Goal: Task Accomplishment & Management: Manage account settings

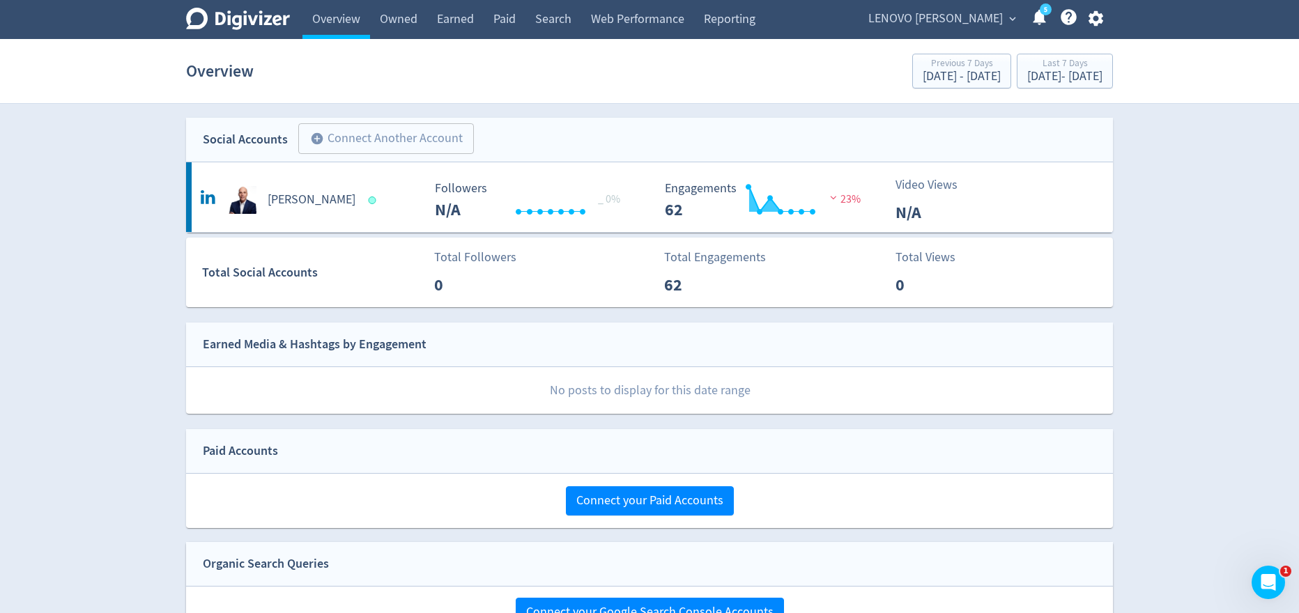
click at [974, 15] on span "LENOVO [PERSON_NAME]" at bounding box center [935, 19] width 134 height 22
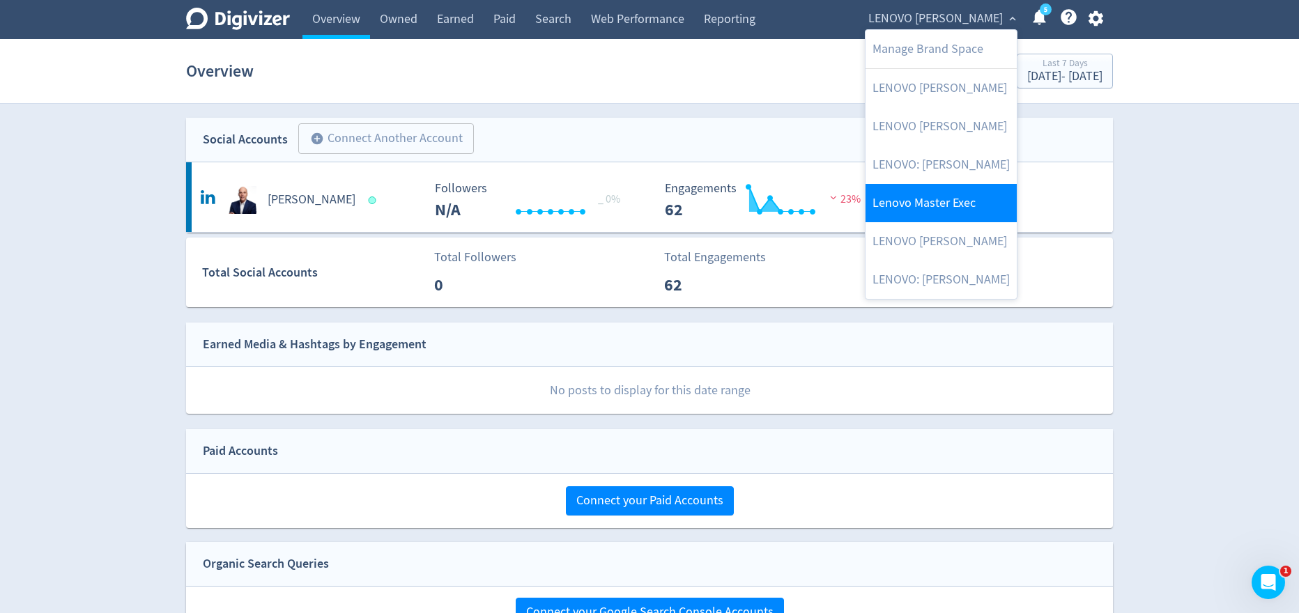
click at [921, 194] on link "Lenovo Master Exec" at bounding box center [940, 203] width 151 height 38
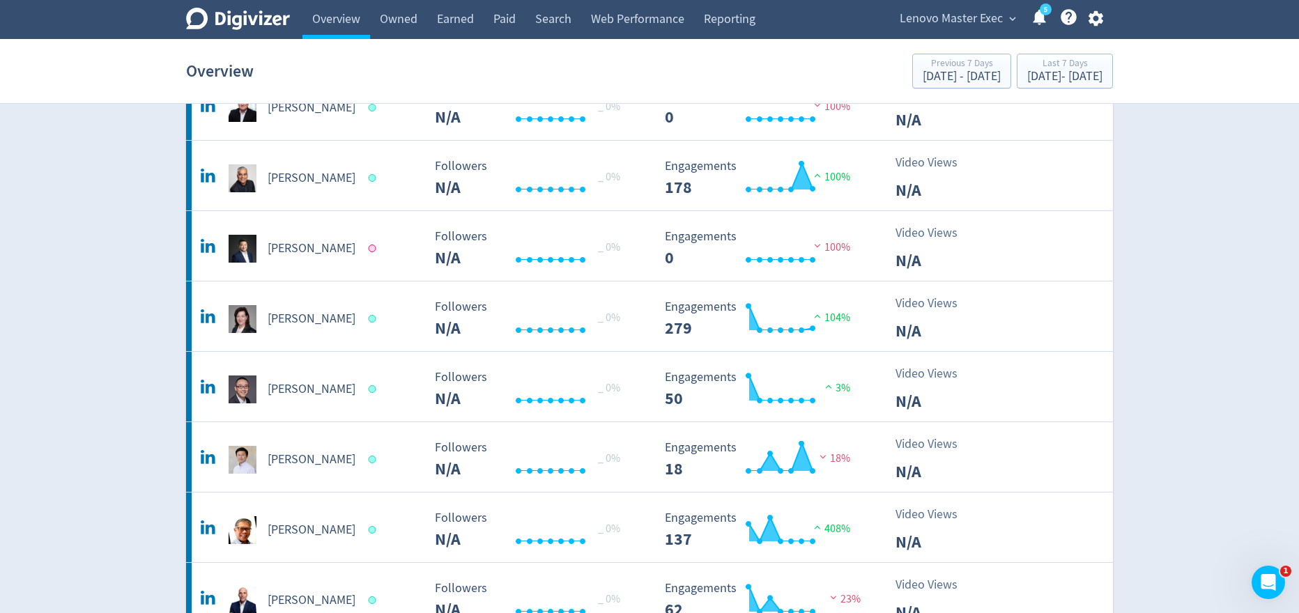
scroll to position [141, 0]
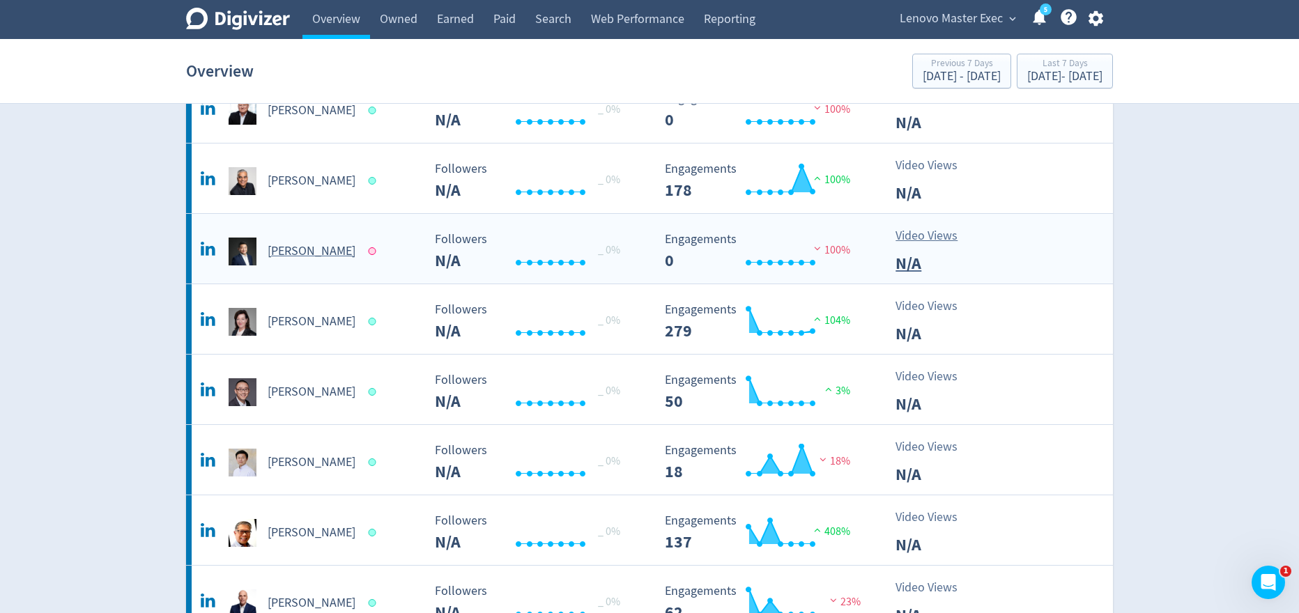
click at [311, 250] on h5 "[PERSON_NAME]" at bounding box center [312, 251] width 88 height 17
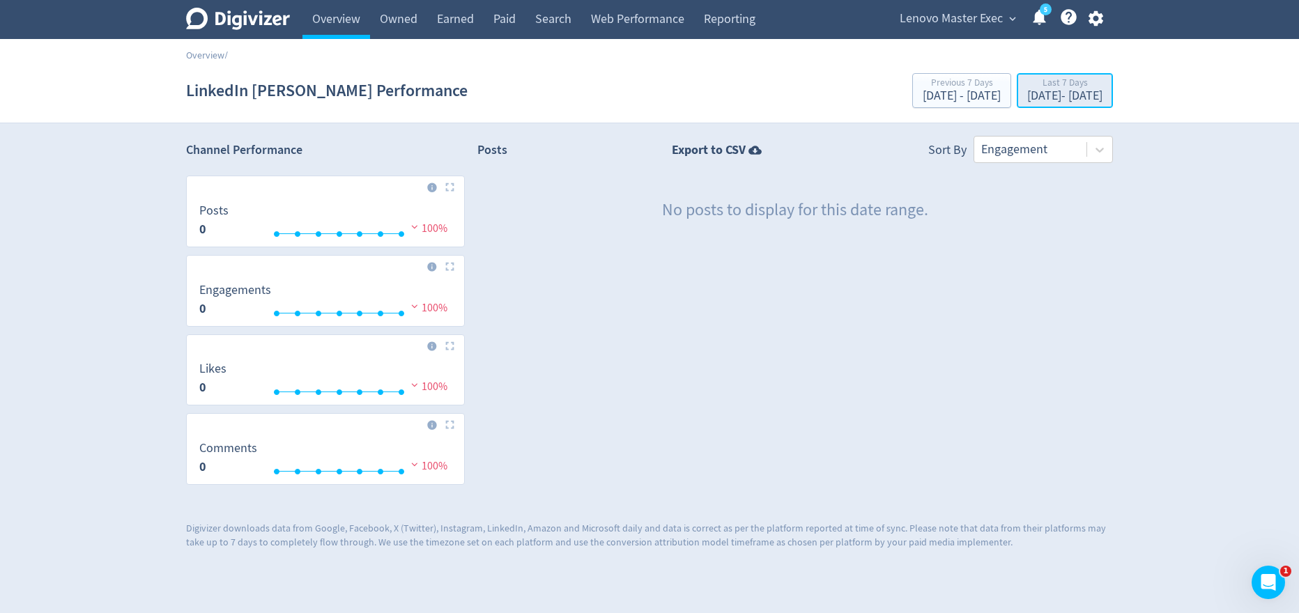
click at [1021, 104] on div "Last 7 Days [DATE] - [DATE]" at bounding box center [1065, 91] width 88 height 29
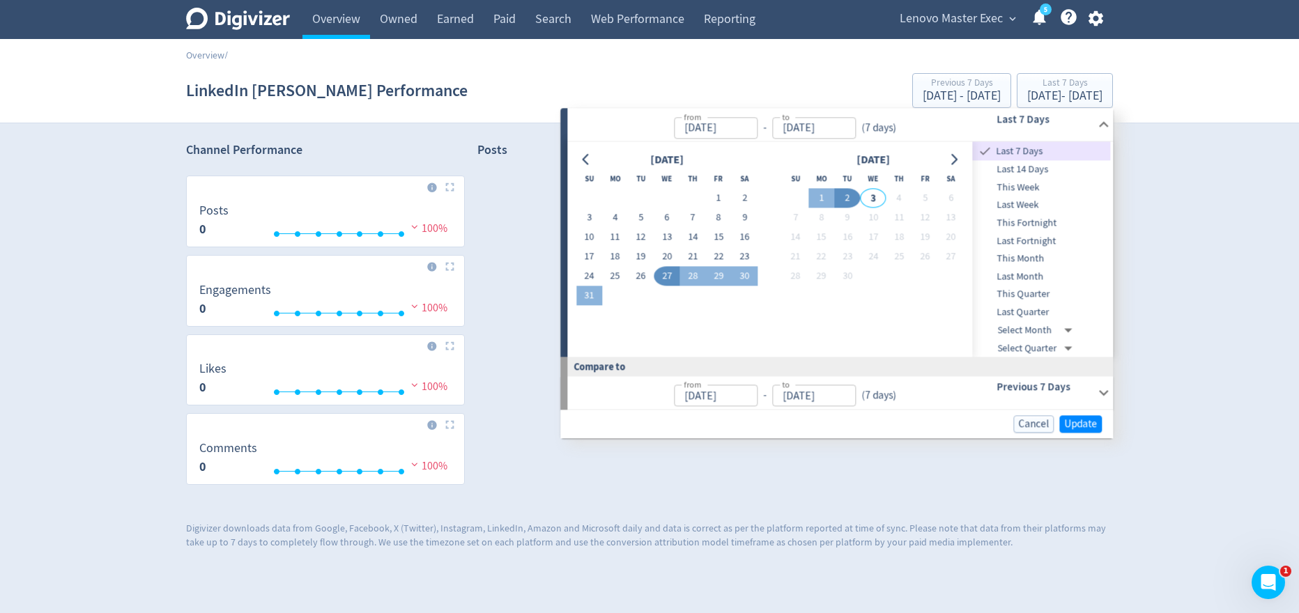
click at [1021, 202] on span "Last Week" at bounding box center [1042, 205] width 138 height 15
type input "[DATE]"
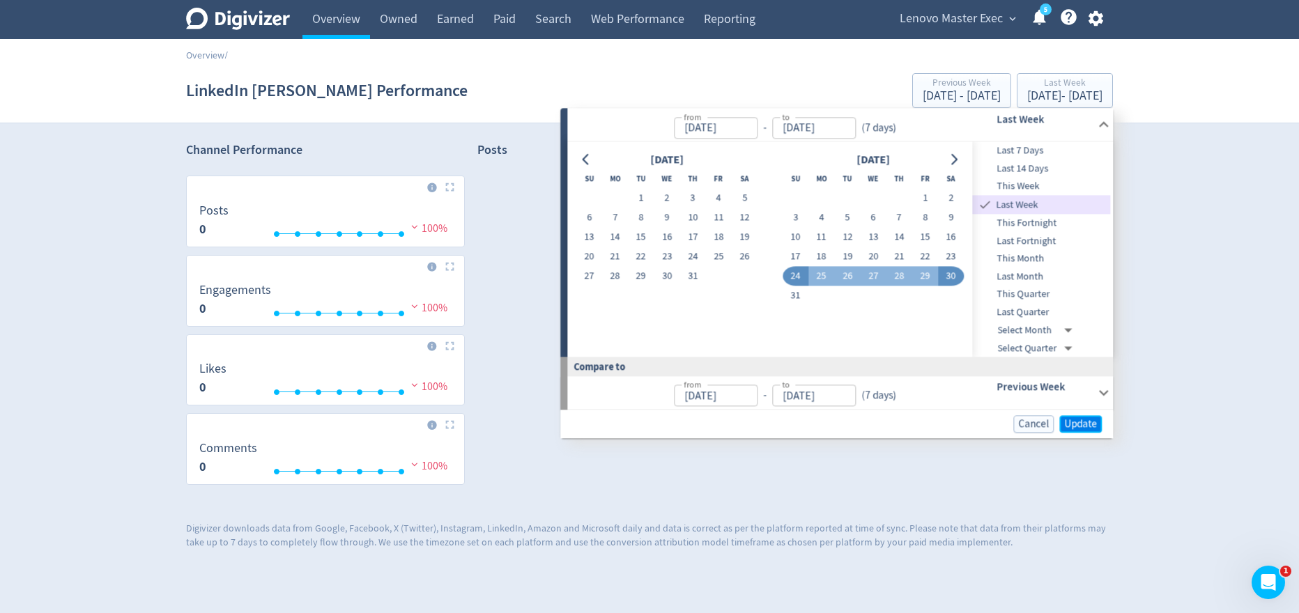
click at [1082, 428] on span "Update" at bounding box center [1080, 424] width 33 height 10
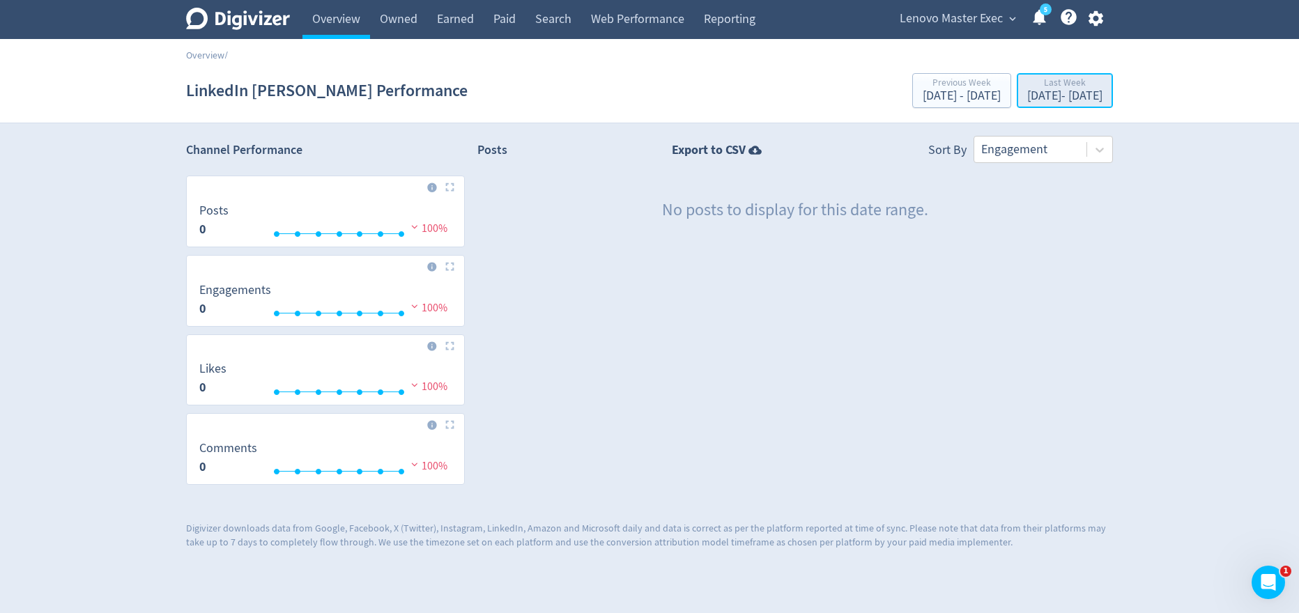
click at [1021, 104] on div "Last Week [DATE] - [DATE]" at bounding box center [1065, 91] width 88 height 29
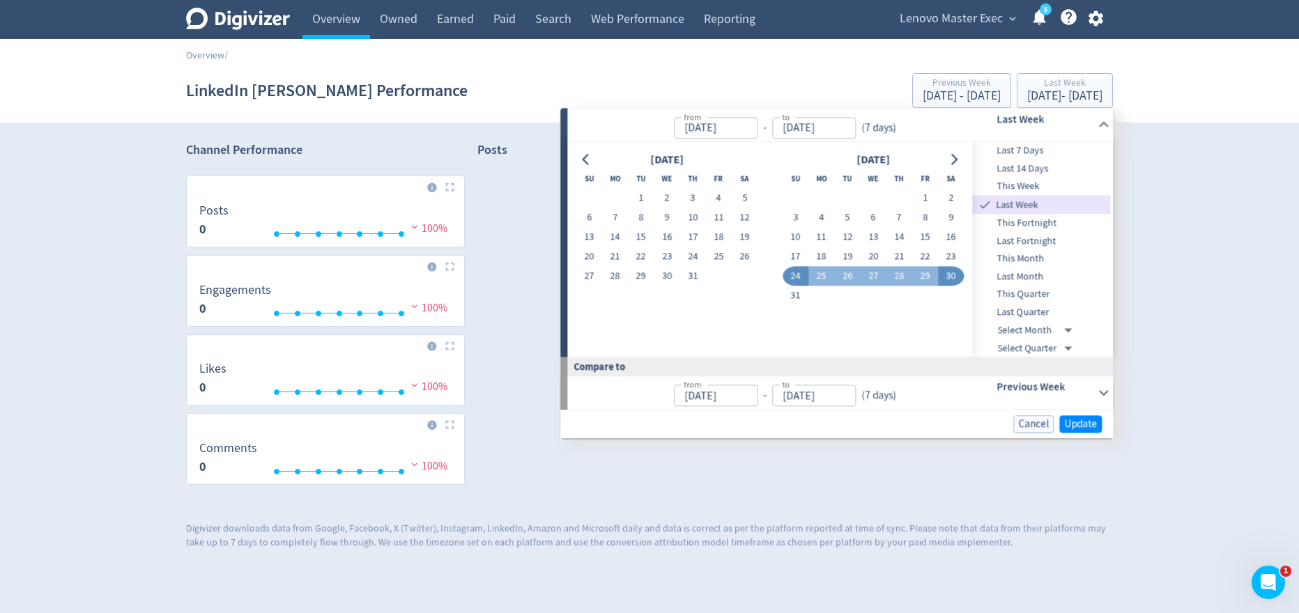
click at [1035, 262] on span "This Month" at bounding box center [1042, 258] width 138 height 15
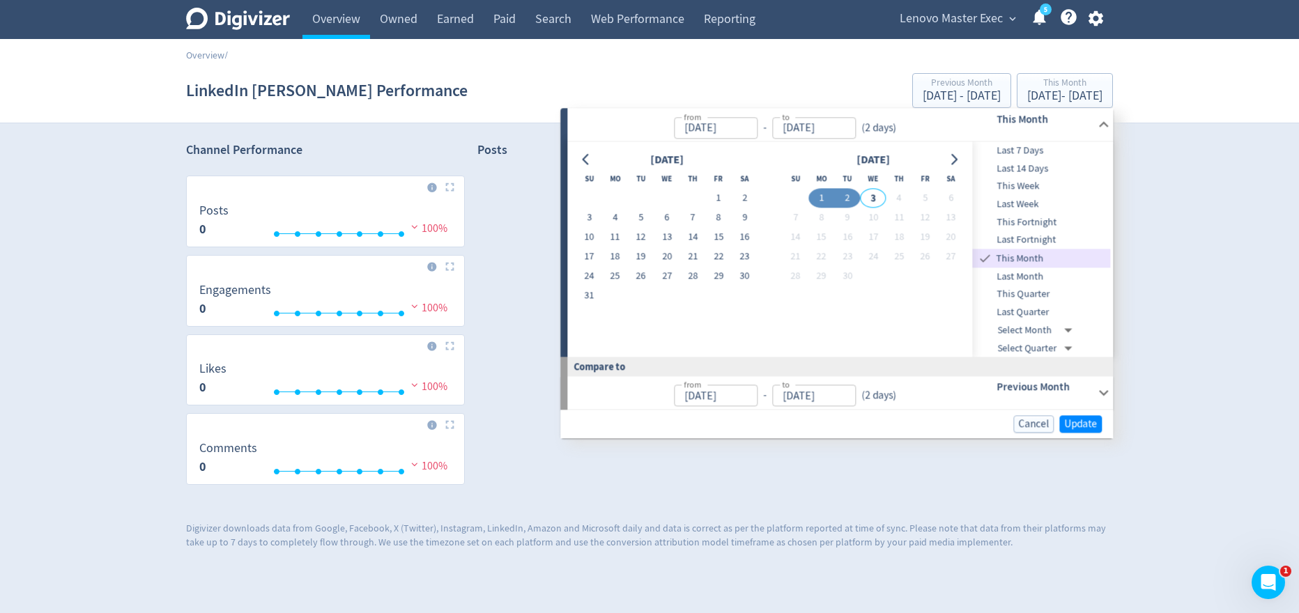
type input "[DATE]"
click at [1072, 419] on span "Update" at bounding box center [1080, 424] width 33 height 10
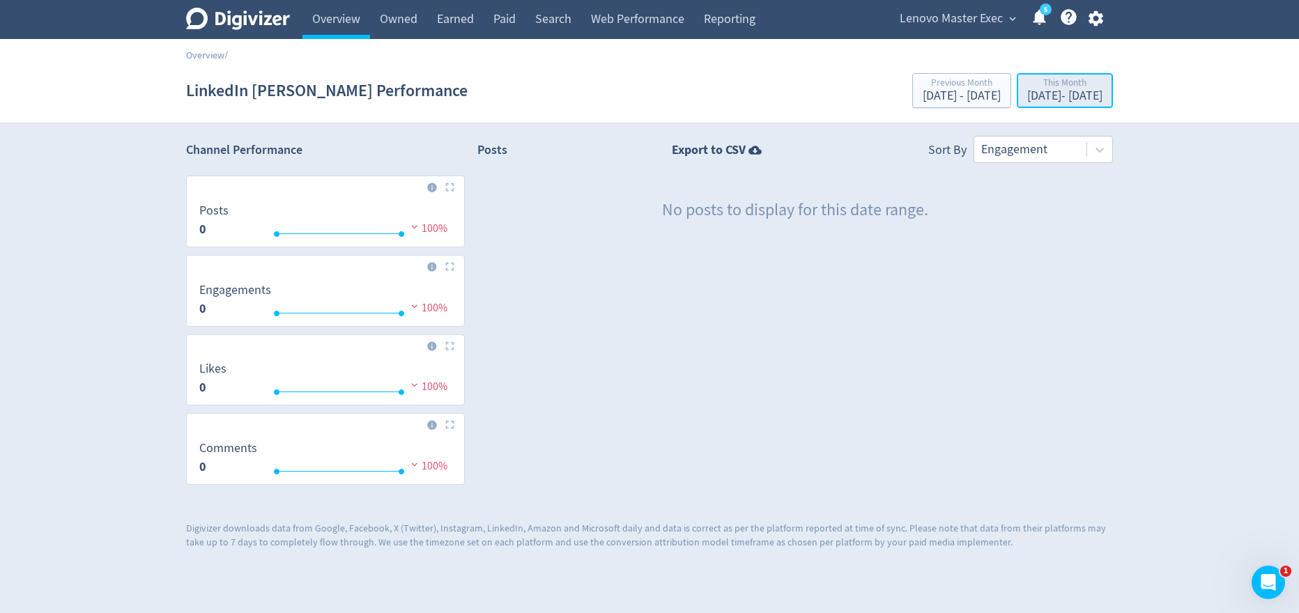
click at [1069, 98] on div "[DATE] - [DATE]" at bounding box center [1064, 96] width 75 height 13
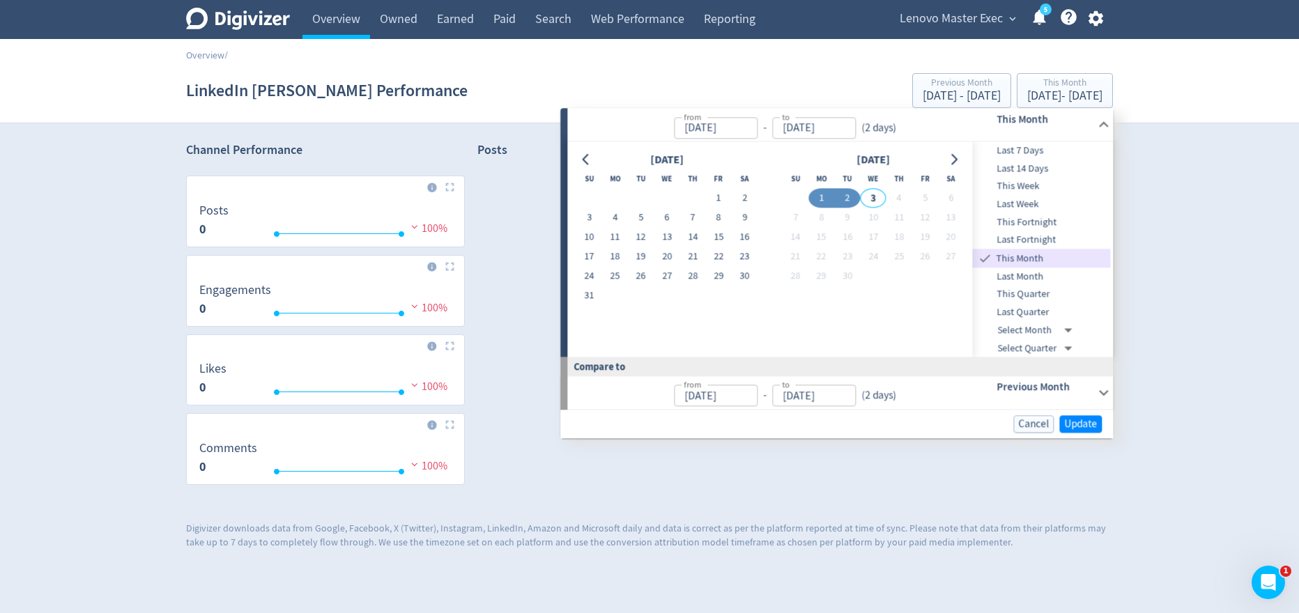
click at [1044, 281] on span "Last Month" at bounding box center [1042, 276] width 138 height 15
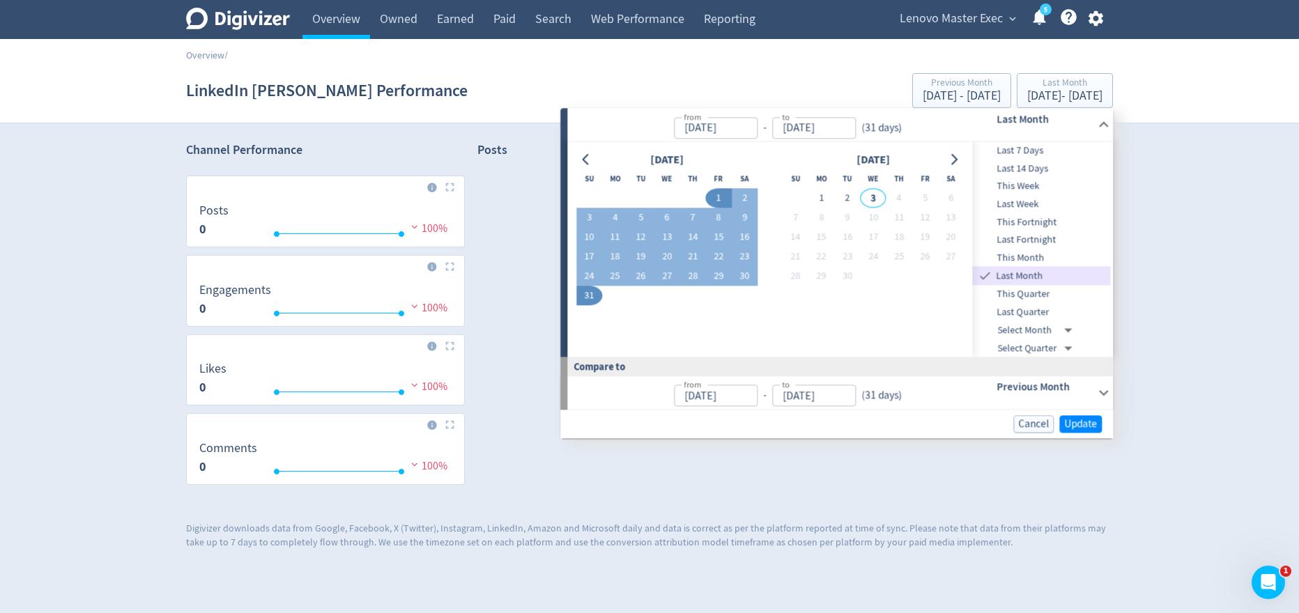
type input "[DATE]"
click at [1071, 422] on span "Update" at bounding box center [1080, 424] width 33 height 10
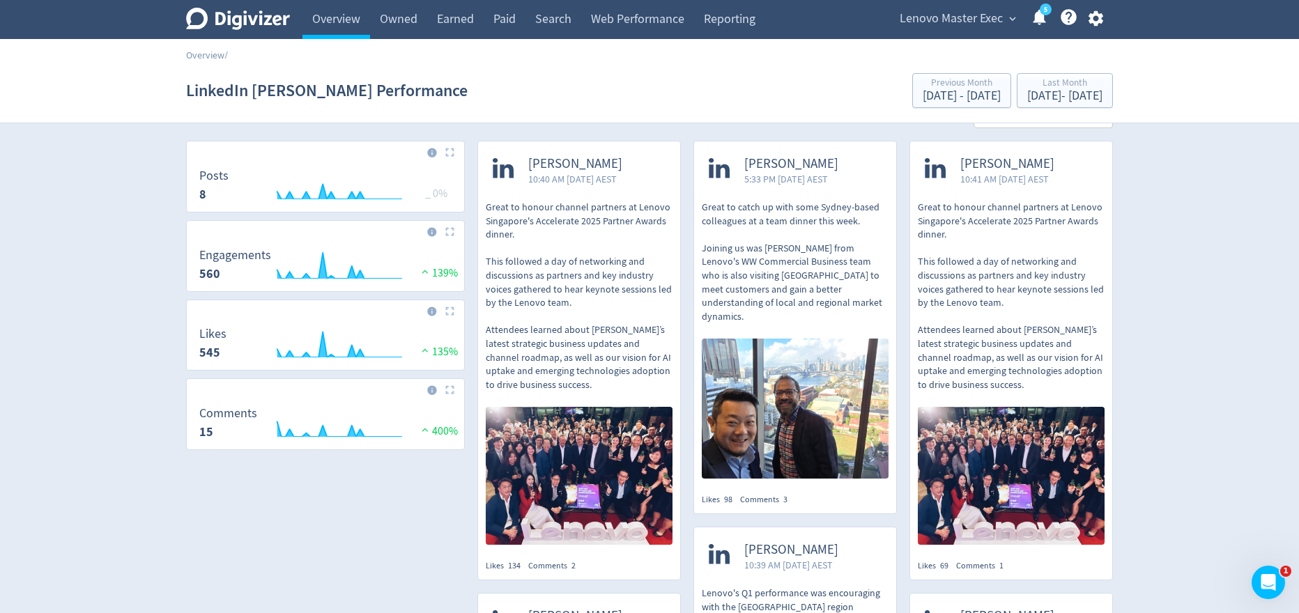
scroll to position [36, 0]
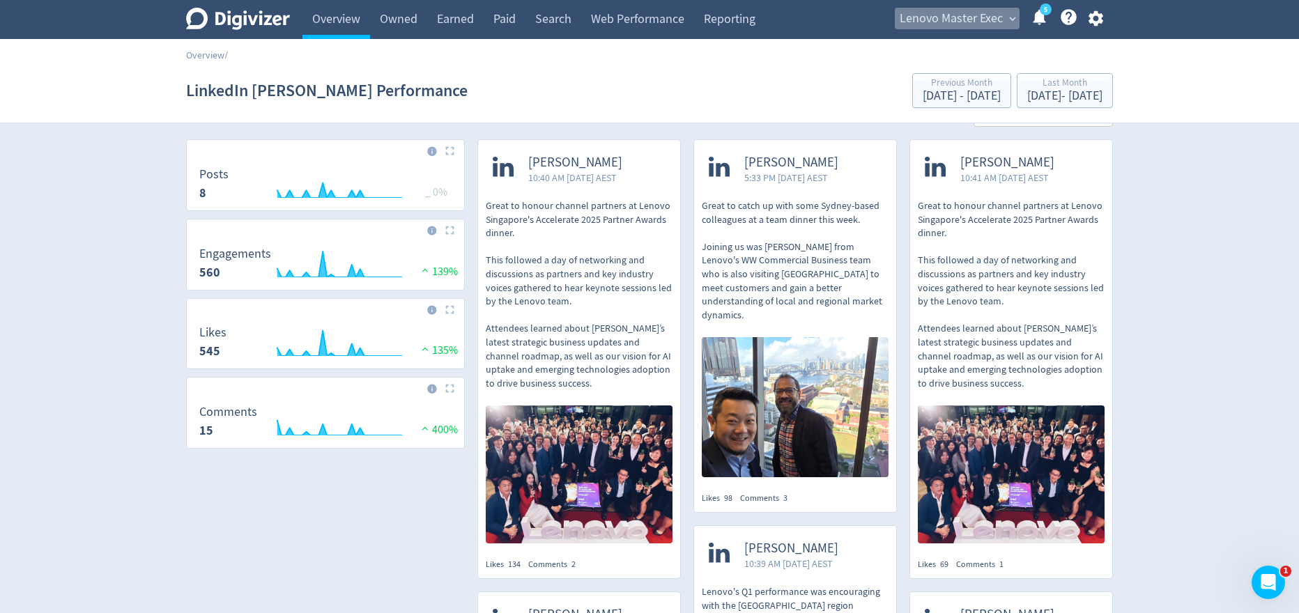
click at [996, 19] on span "Lenovo Master Exec" at bounding box center [950, 19] width 103 height 22
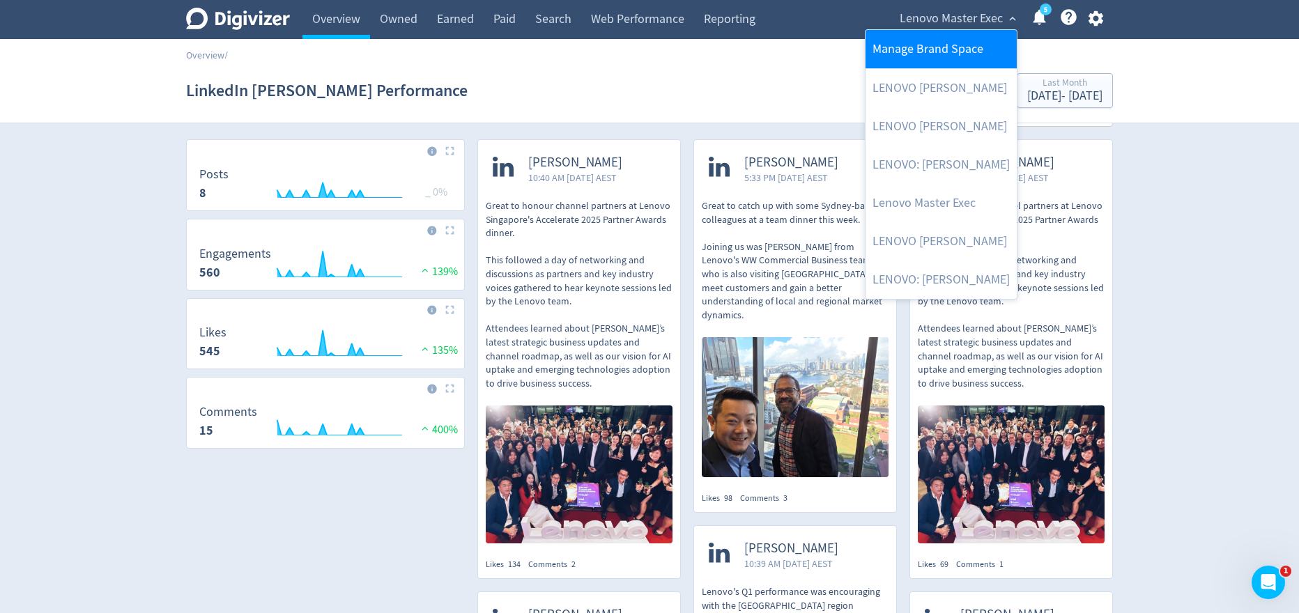
click at [950, 52] on link "Manage Brand Space" at bounding box center [940, 49] width 151 height 38
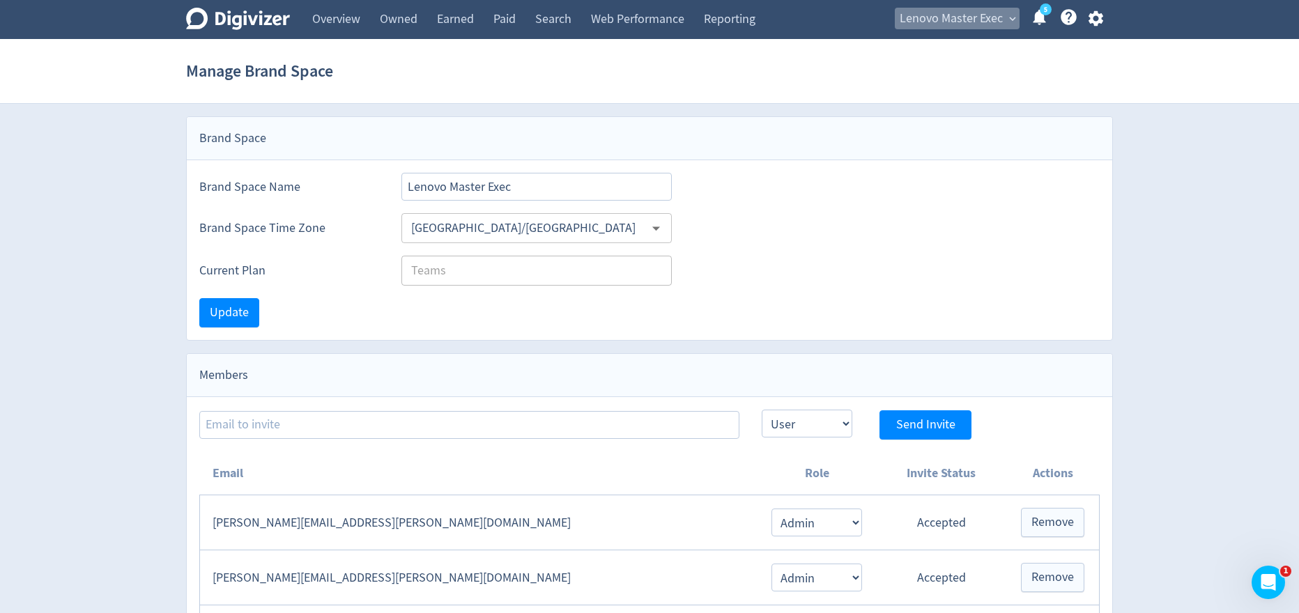
click at [1016, 13] on span "expand_more" at bounding box center [1012, 19] width 13 height 13
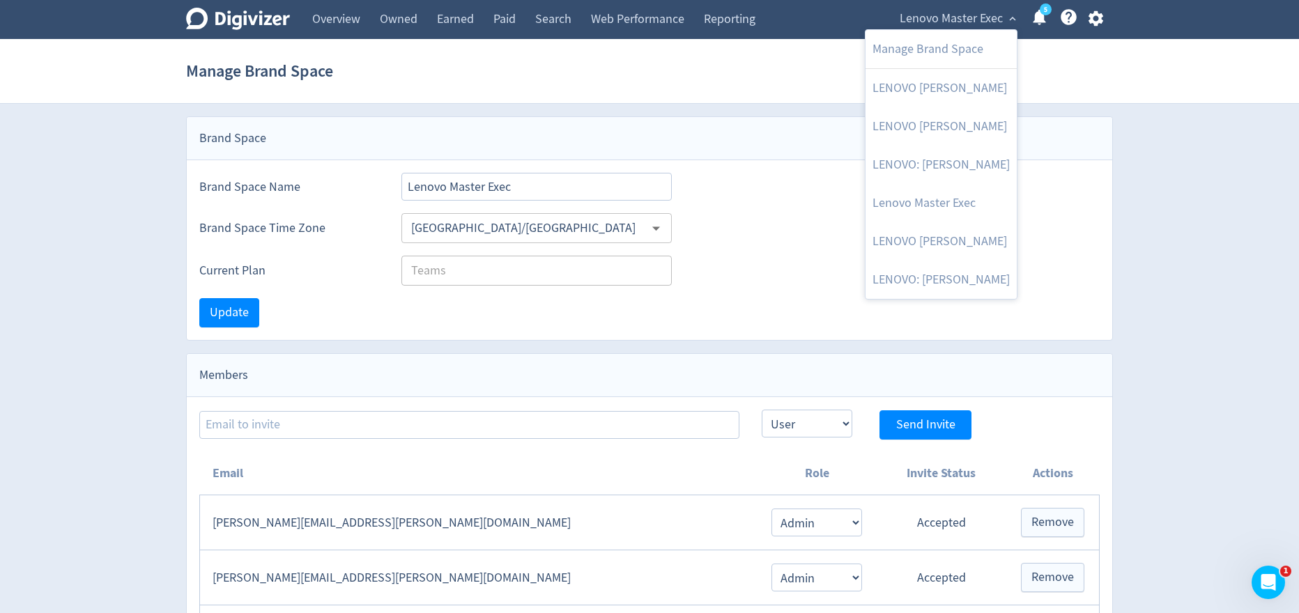
click at [686, 80] on div at bounding box center [649, 306] width 1299 height 613
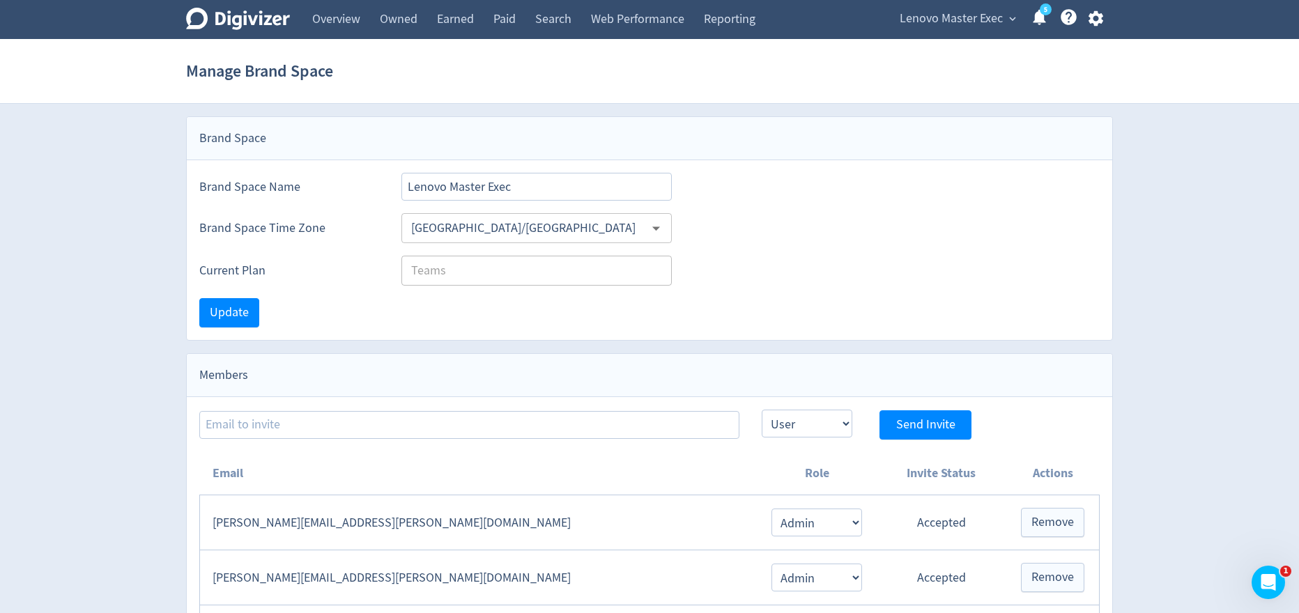
click at [940, 13] on span "Lenovo Master Exec" at bounding box center [950, 19] width 103 height 22
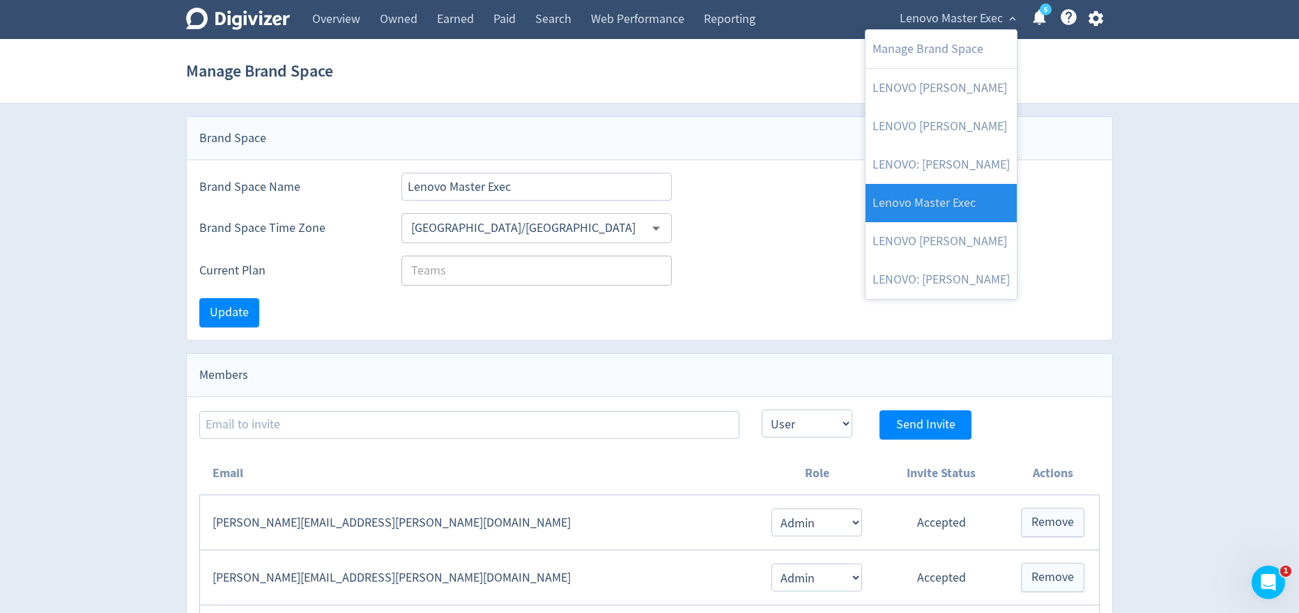
click at [933, 195] on link "Lenovo Master Exec" at bounding box center [940, 203] width 151 height 38
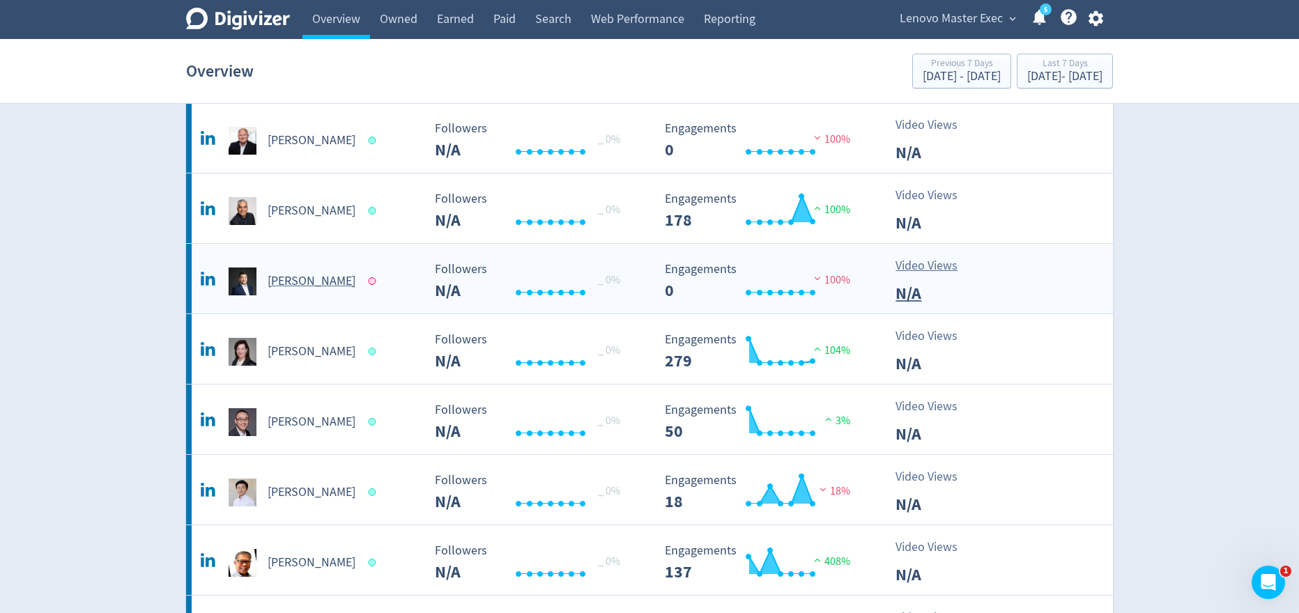
scroll to position [112, 0]
click at [282, 273] on h5 "[PERSON_NAME]" at bounding box center [312, 280] width 88 height 17
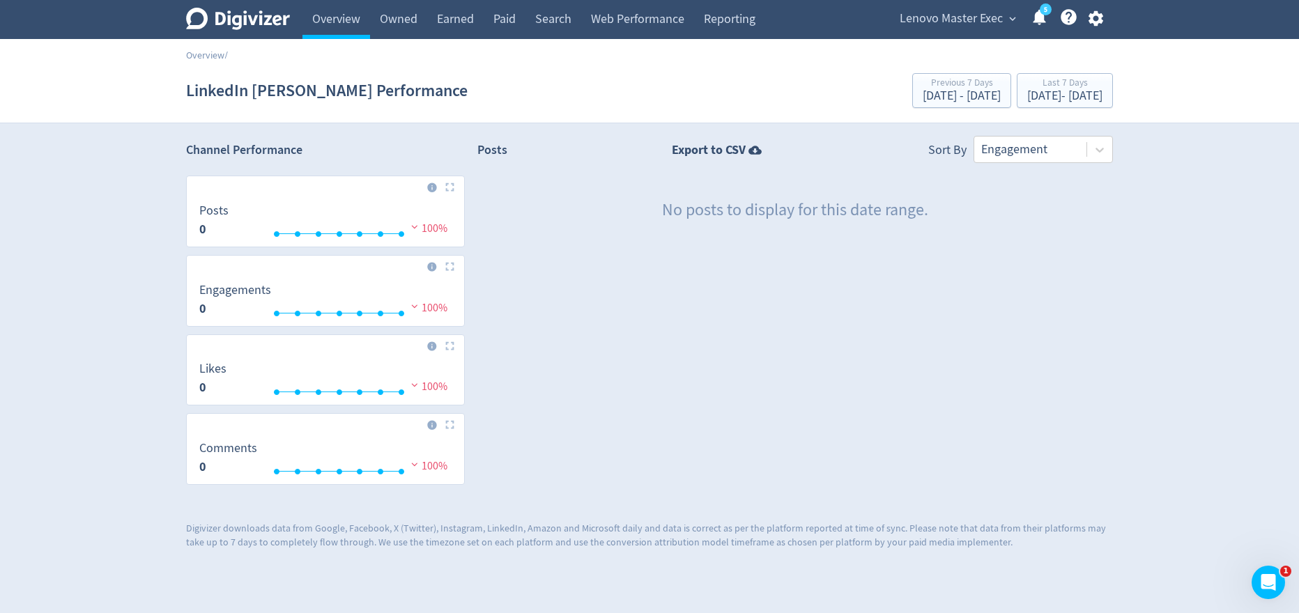
click at [1100, 20] on icon "button" at bounding box center [1094, 18] width 15 height 15
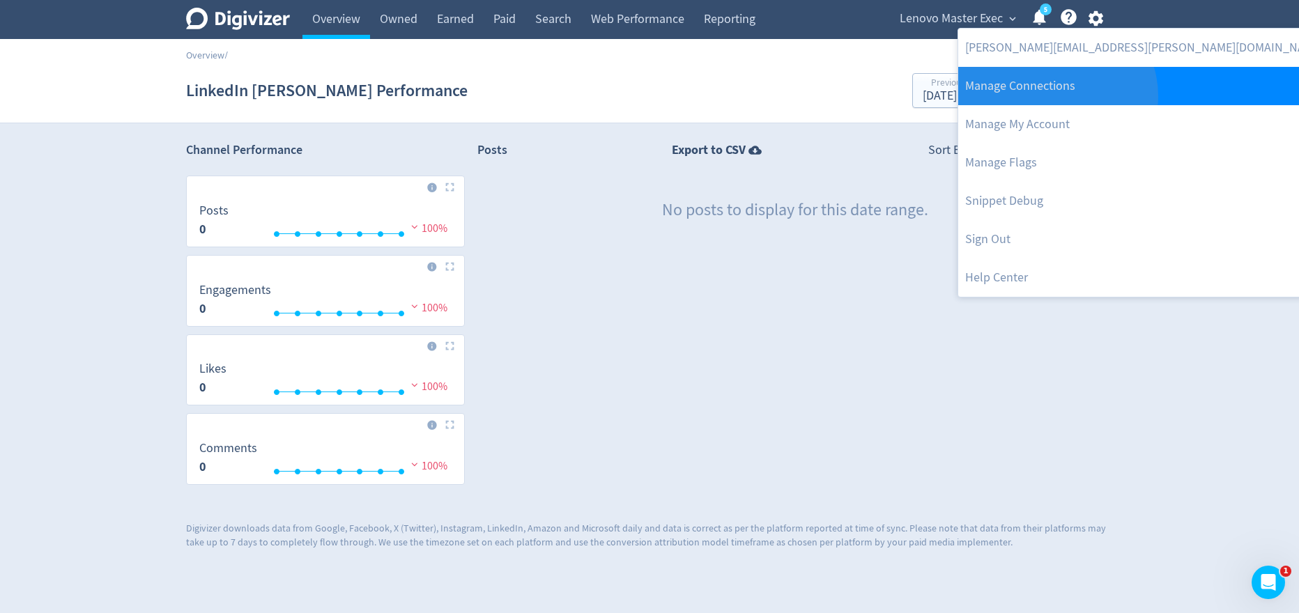
click at [1055, 96] on link "Manage Connections" at bounding box center [1144, 86] width 372 height 38
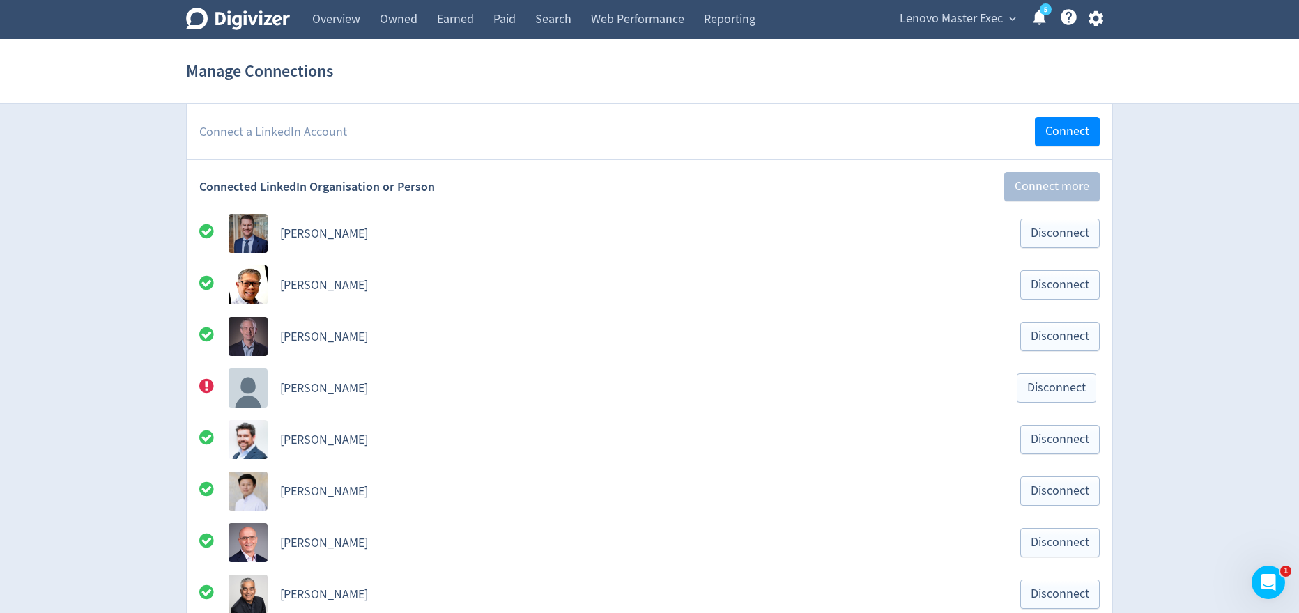
scroll to position [256, 0]
